Goal: Task Accomplishment & Management: Use online tool/utility

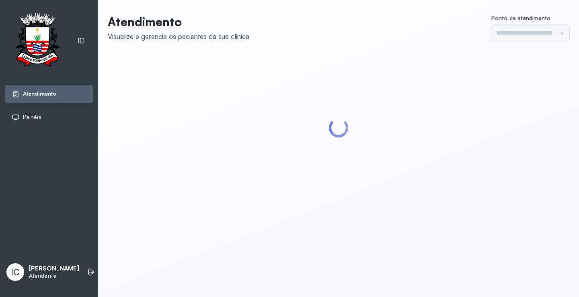
type input "*********"
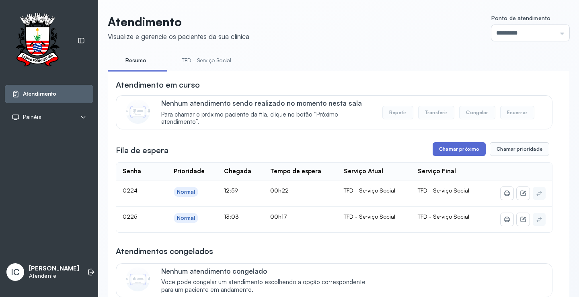
click at [438, 151] on button "Chamar próximo" at bounding box center [459, 149] width 53 height 14
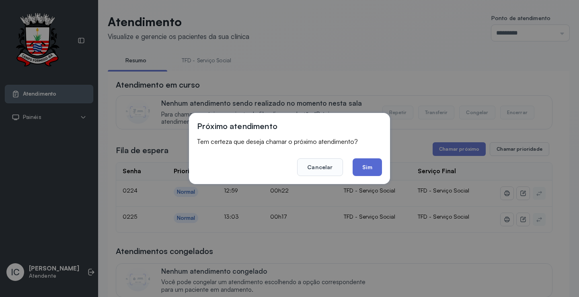
click at [378, 170] on button "Sim" at bounding box center [367, 168] width 29 height 18
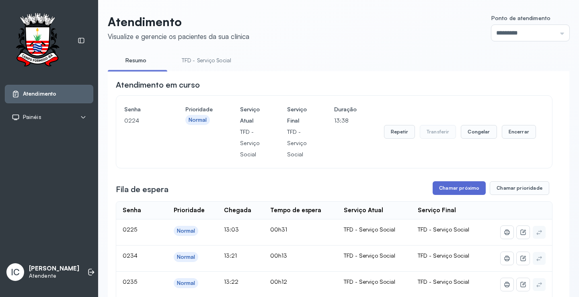
click at [458, 191] on button "Chamar próximo" at bounding box center [459, 188] width 53 height 14
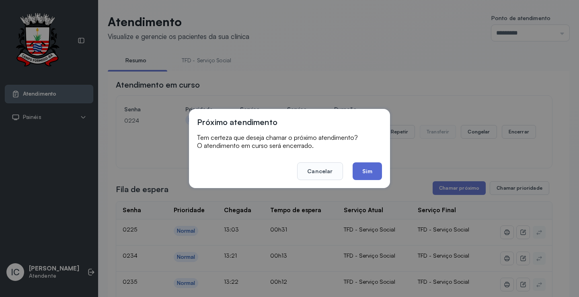
click at [370, 172] on button "Sim" at bounding box center [367, 172] width 29 height 18
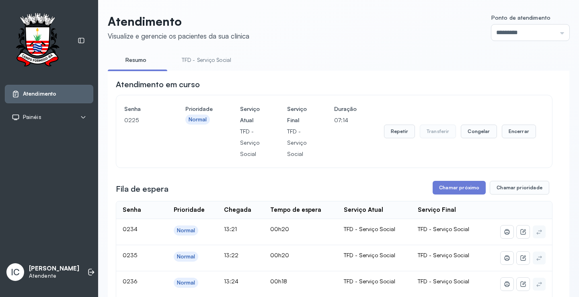
scroll to position [121, 0]
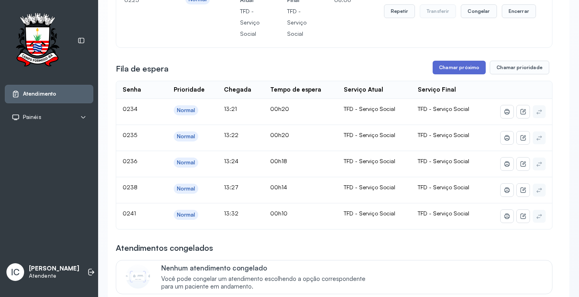
click at [445, 69] on button "Chamar próximo" at bounding box center [459, 68] width 53 height 14
click at [384, 12] on button "Repetir" at bounding box center [399, 11] width 31 height 14
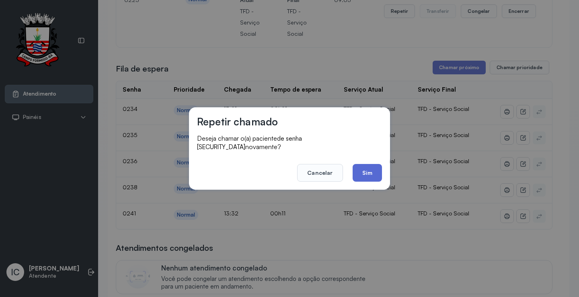
click at [371, 174] on button "Sim" at bounding box center [367, 173] width 29 height 18
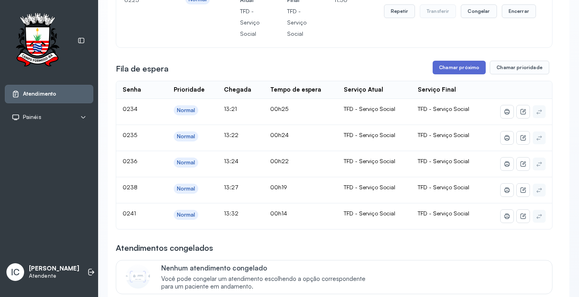
click at [436, 70] on button "Chamar próximo" at bounding box center [459, 68] width 53 height 14
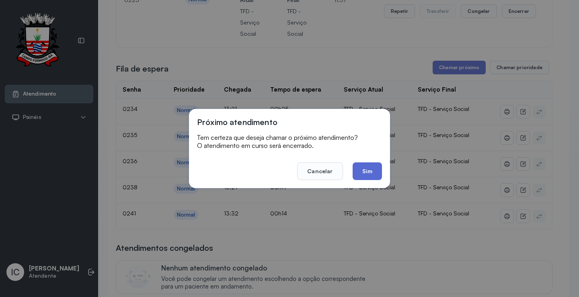
click at [364, 175] on button "Sim" at bounding box center [367, 172] width 29 height 18
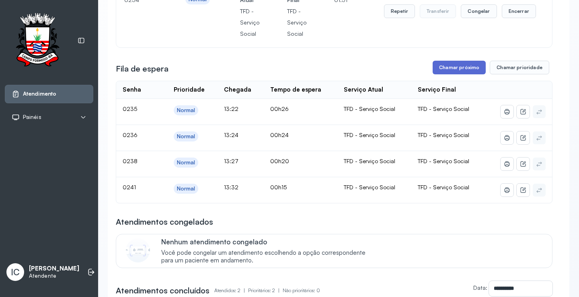
click at [466, 69] on button "Chamar próximo" at bounding box center [459, 68] width 53 height 14
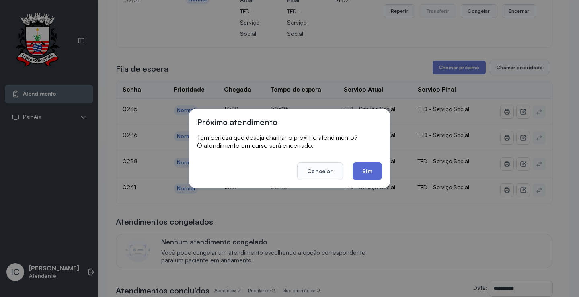
click at [363, 169] on button "Sim" at bounding box center [367, 172] width 29 height 18
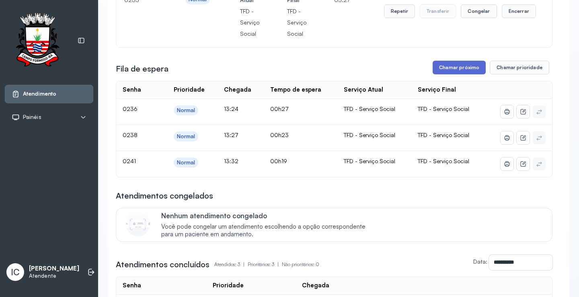
click at [440, 64] on button "Chamar próximo" at bounding box center [459, 68] width 53 height 14
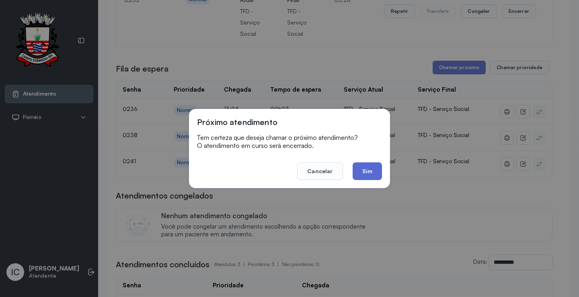
click at [368, 173] on button "Sim" at bounding box center [367, 172] width 29 height 18
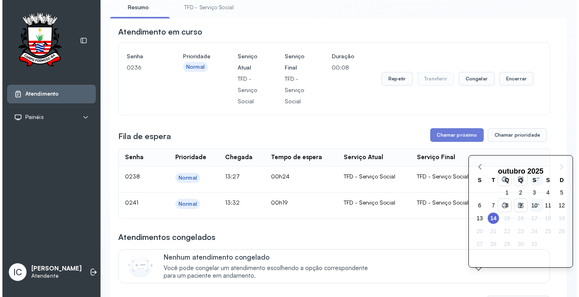
scroll to position [40, 0]
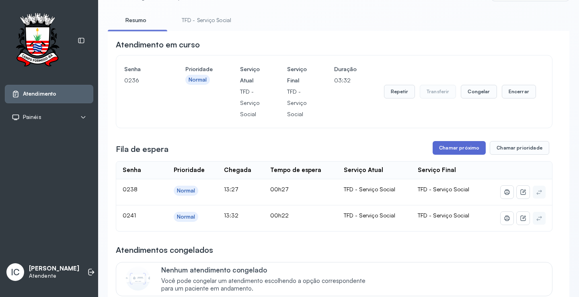
click at [463, 149] on button "Chamar próximo" at bounding box center [459, 148] width 53 height 14
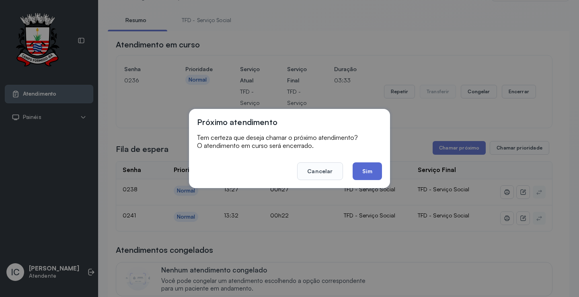
click at [368, 168] on button "Sim" at bounding box center [367, 172] width 29 height 18
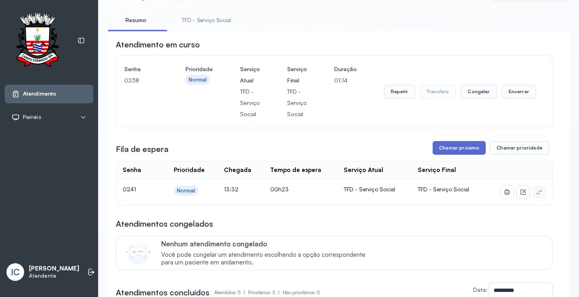
click at [461, 151] on button "Chamar próximo" at bounding box center [459, 148] width 53 height 14
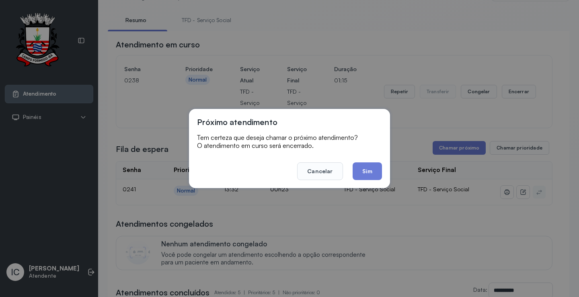
click at [373, 169] on button "Sim" at bounding box center [367, 172] width 29 height 18
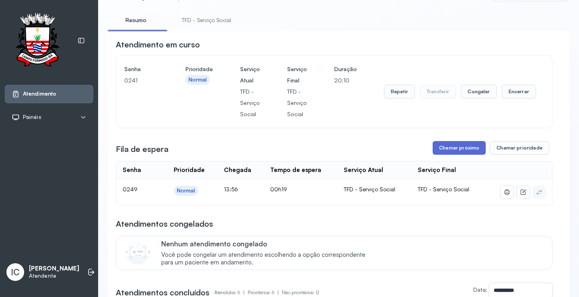
click at [469, 146] on button "Chamar próximo" at bounding box center [459, 148] width 53 height 14
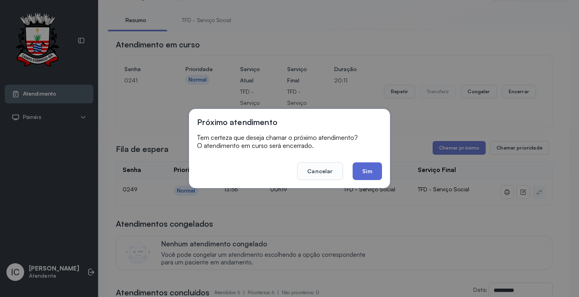
click at [367, 171] on button "Sim" at bounding box center [367, 172] width 29 height 18
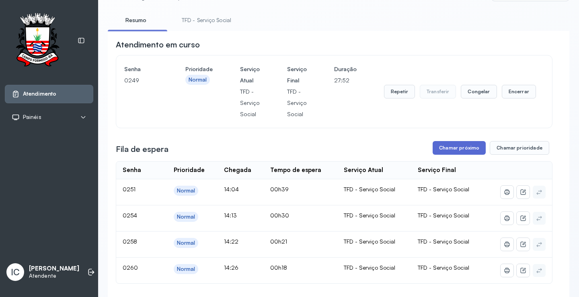
click at [443, 152] on button "Chamar próximo" at bounding box center [459, 148] width 53 height 14
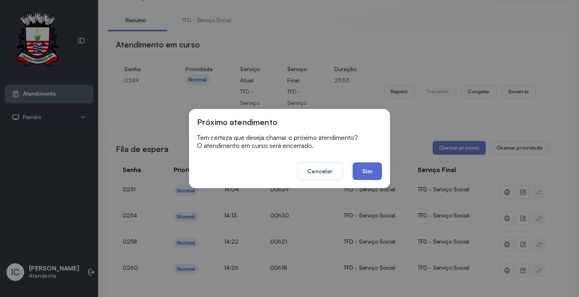
click at [375, 170] on button "Sim" at bounding box center [367, 172] width 29 height 18
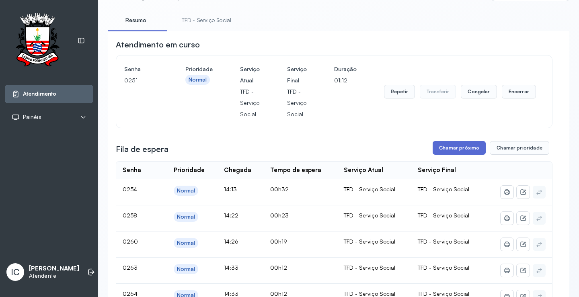
click at [457, 149] on button "Chamar próximo" at bounding box center [459, 148] width 53 height 14
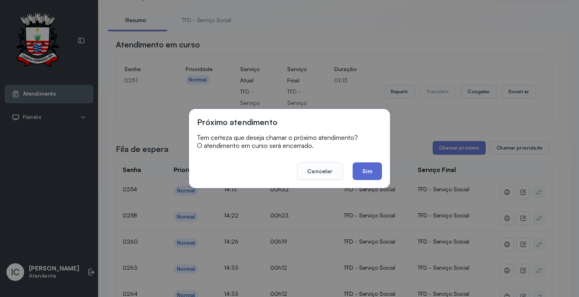
click at [359, 174] on button "Sim" at bounding box center [367, 172] width 29 height 18
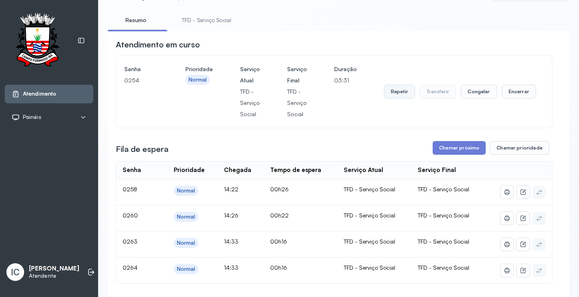
click at [392, 94] on button "Repetir" at bounding box center [399, 92] width 31 height 14
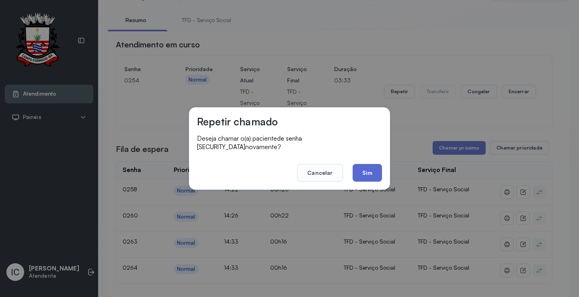
click at [375, 169] on button "Sim" at bounding box center [367, 173] width 29 height 18
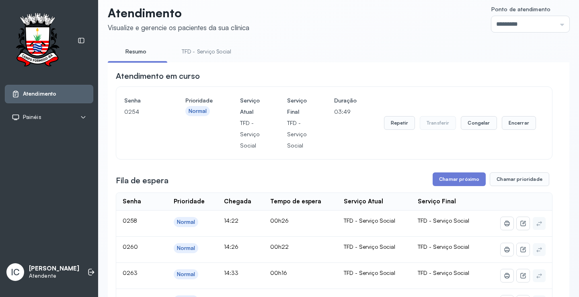
scroll to position [0, 0]
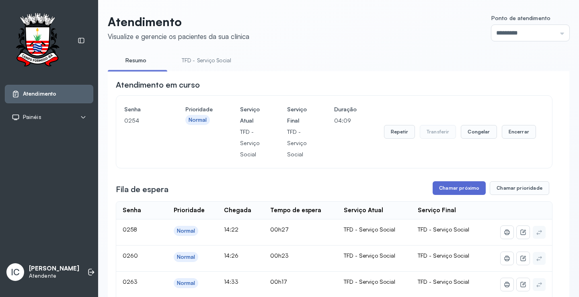
click at [462, 193] on button "Chamar próximo" at bounding box center [459, 188] width 53 height 14
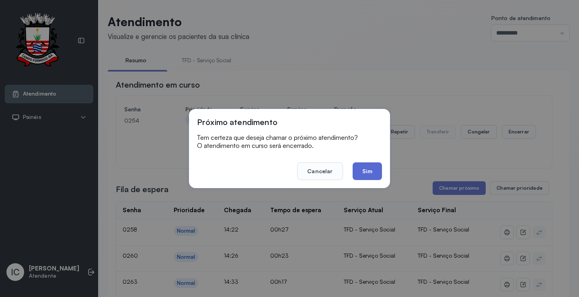
click at [368, 171] on button "Sim" at bounding box center [367, 172] width 29 height 18
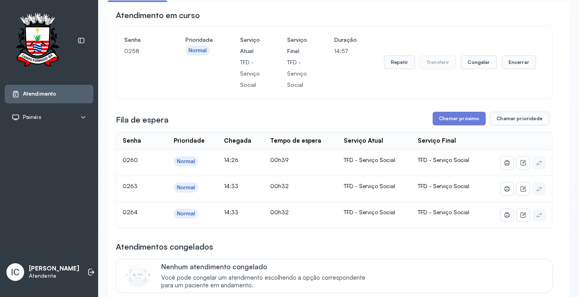
scroll to position [80, 0]
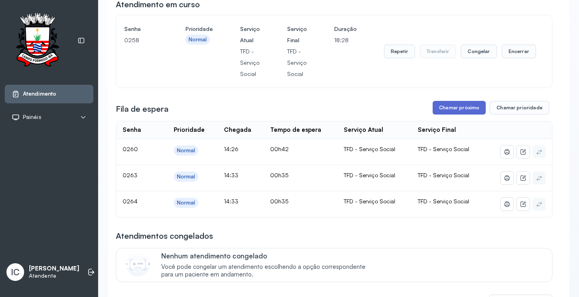
click at [453, 108] on button "Chamar próximo" at bounding box center [459, 108] width 53 height 14
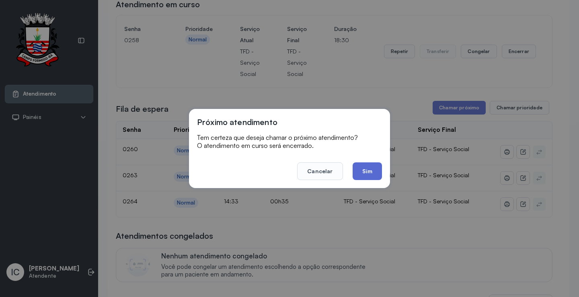
click at [371, 174] on button "Sim" at bounding box center [367, 172] width 29 height 18
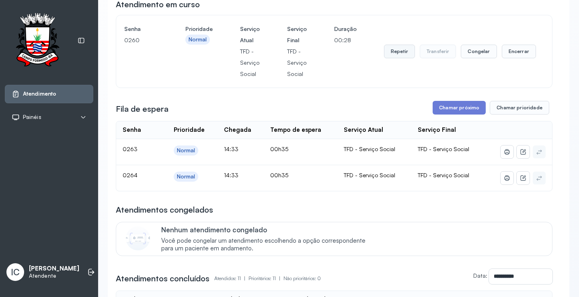
click at [402, 52] on button "Repetir" at bounding box center [399, 52] width 31 height 14
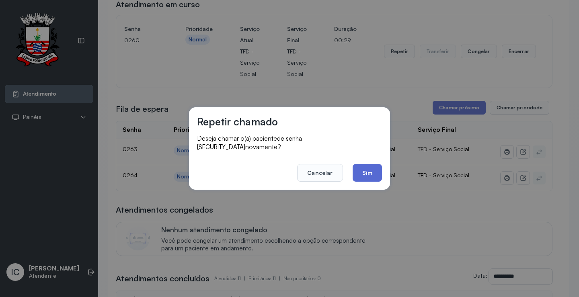
click at [373, 170] on button "Sim" at bounding box center [367, 173] width 29 height 18
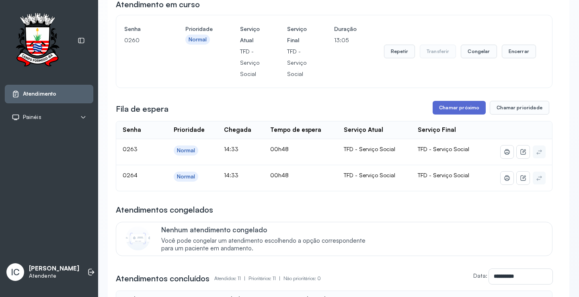
click at [457, 111] on button "Chamar próximo" at bounding box center [459, 108] width 53 height 14
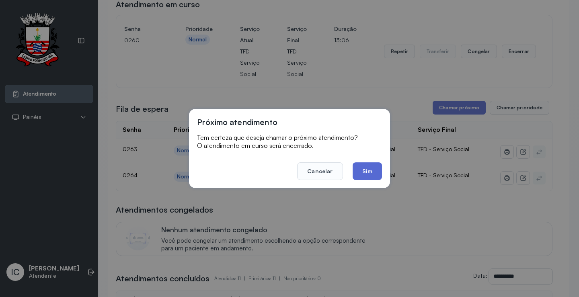
click at [367, 175] on button "Sim" at bounding box center [367, 172] width 29 height 18
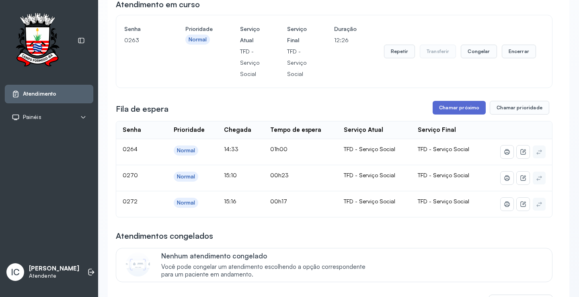
click at [461, 108] on button "Chamar próximo" at bounding box center [459, 108] width 53 height 14
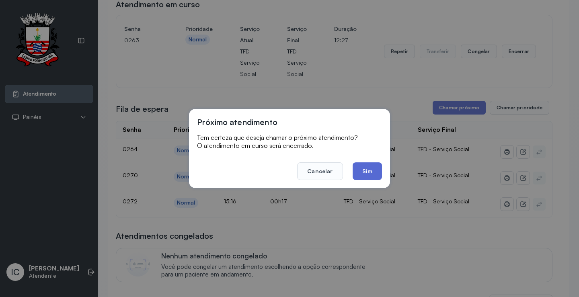
click at [371, 170] on button "Sim" at bounding box center [367, 172] width 29 height 18
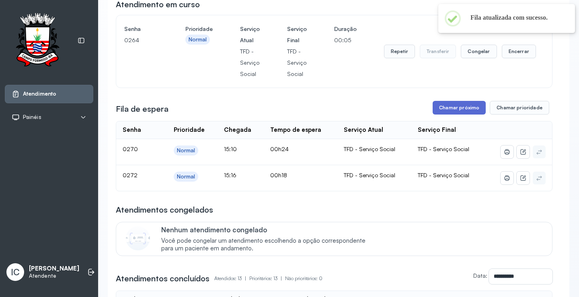
click at [465, 114] on button "Chamar próximo" at bounding box center [459, 108] width 53 height 14
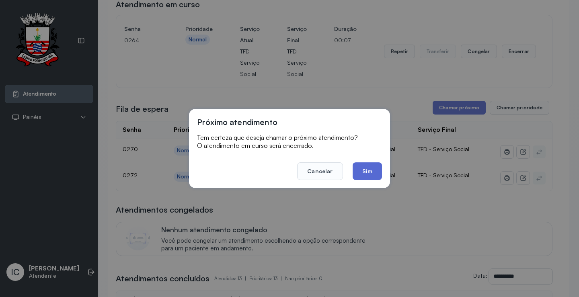
click at [371, 173] on button "Sim" at bounding box center [367, 172] width 29 height 18
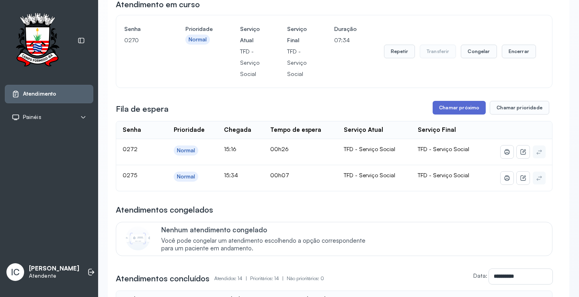
click at [457, 112] on button "Chamar próximo" at bounding box center [459, 108] width 53 height 14
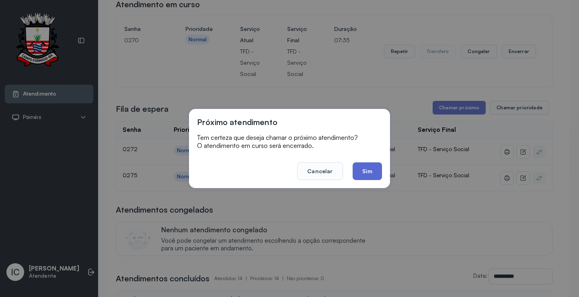
click at [368, 175] on button "Sim" at bounding box center [367, 172] width 29 height 18
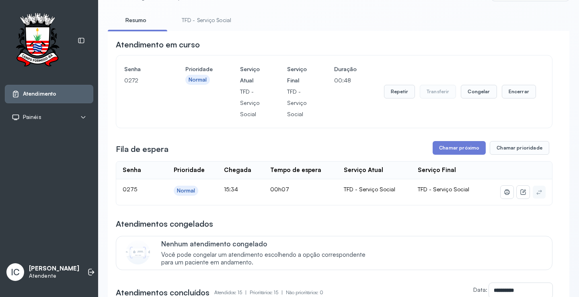
scroll to position [0, 0]
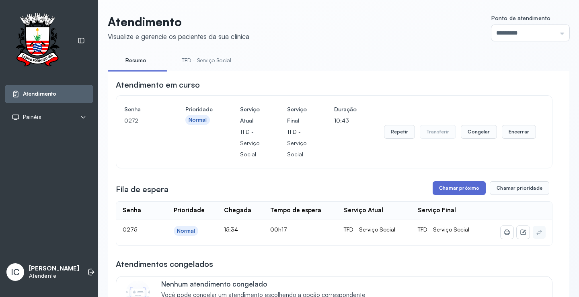
click at [469, 192] on button "Chamar próximo" at bounding box center [459, 188] width 53 height 14
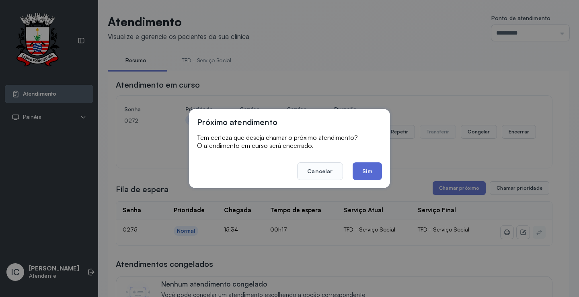
click at [376, 175] on button "Sim" at bounding box center [367, 172] width 29 height 18
